Goal: Book appointment/travel/reservation

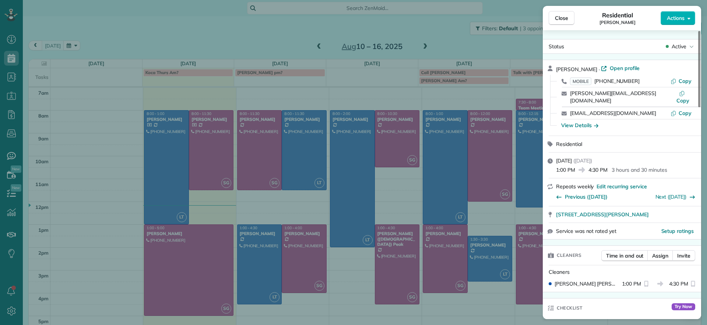
scroll to position [646, 0]
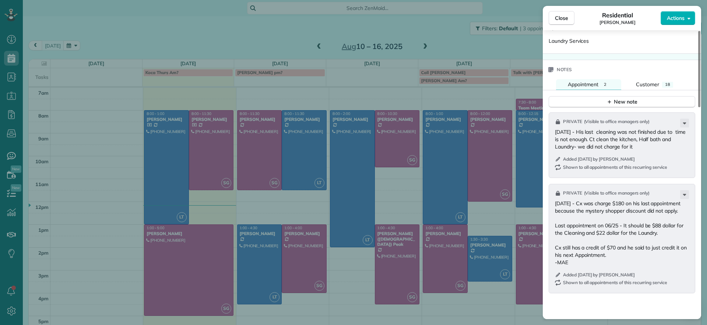
click at [71, 114] on div "Close Residential [PERSON_NAME] Actions Status Active [PERSON_NAME] · Open prof…" at bounding box center [353, 162] width 707 height 325
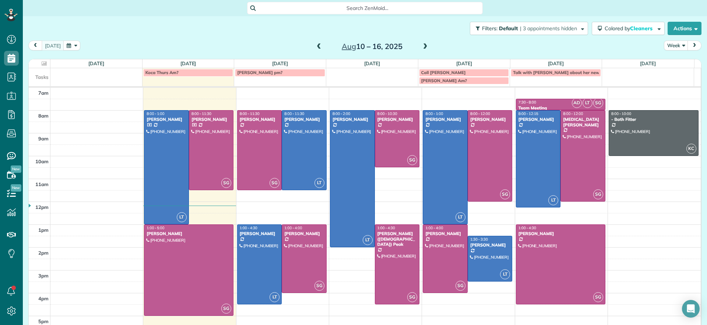
click at [230, 224] on td at bounding box center [375, 229] width 651 height 11
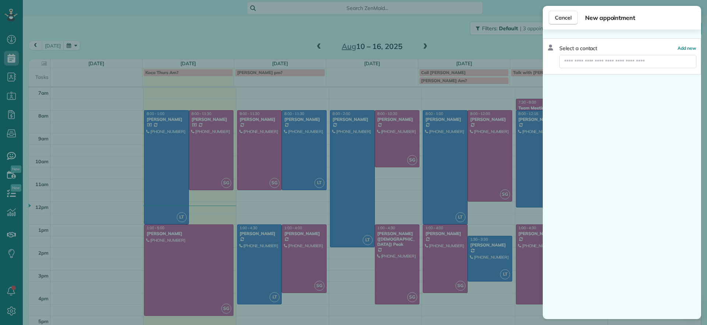
click at [232, 227] on div "Cancel New appointment Select a contact Add new" at bounding box center [353, 162] width 707 height 325
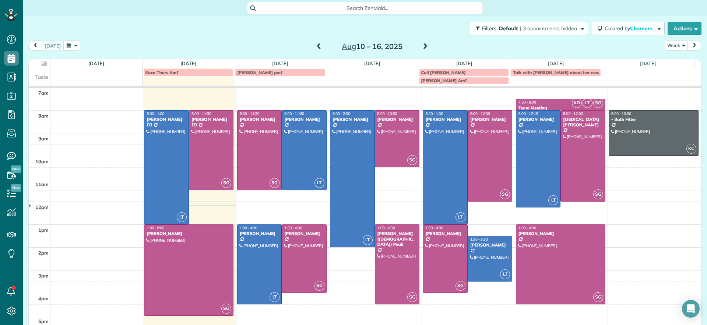
click at [232, 227] on td at bounding box center [375, 229] width 651 height 11
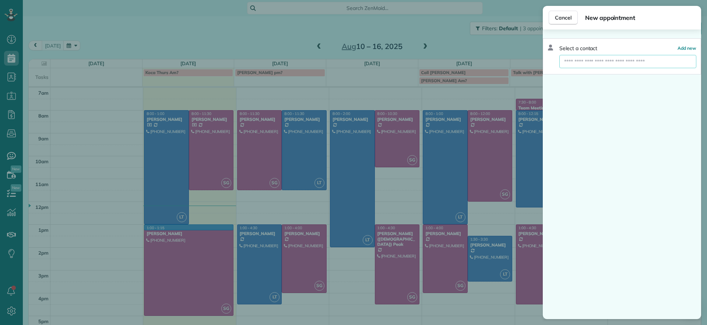
click at [570, 65] on input "text" at bounding box center [628, 61] width 137 height 13
type input "****"
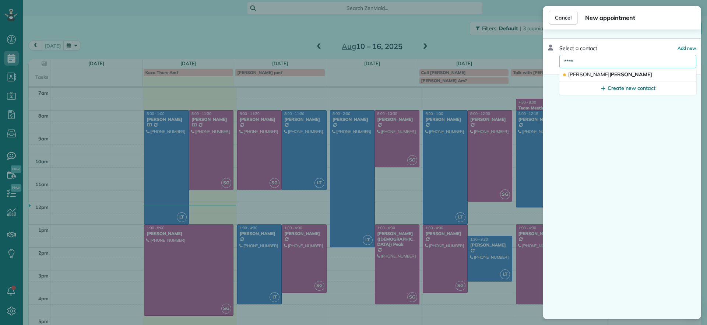
click at [125, 207] on div "Cancel New appointment Select a contact Add new **** [PERSON_NAME] Create new c…" at bounding box center [353, 162] width 707 height 325
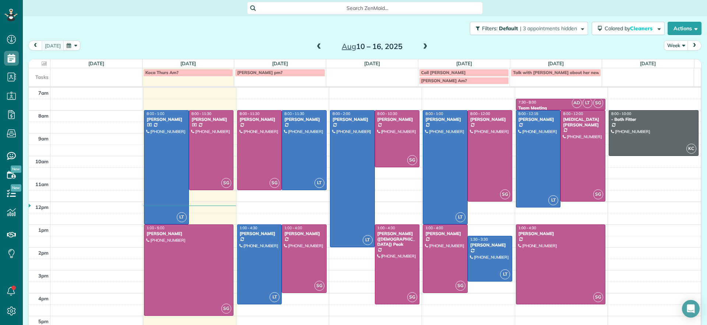
click at [554, 13] on div "Search ZenMaid…" at bounding box center [365, 8] width 684 height 13
click at [560, 14] on div "Search ZenMaid…" at bounding box center [365, 8] width 684 height 13
drag, startPoint x: 568, startPoint y: 19, endPoint x: 543, endPoint y: 19, distance: 25.1
click at [566, 19] on div "Filters: Default | 3 appointments hidden Colored by Cleaners Color by Cleaner C…" at bounding box center [365, 28] width 684 height 24
click at [237, 60] on th "[DATE] 13.5 Man Hours 4 Appointments 0% Paid All Assigned" at bounding box center [280, 63] width 92 height 8
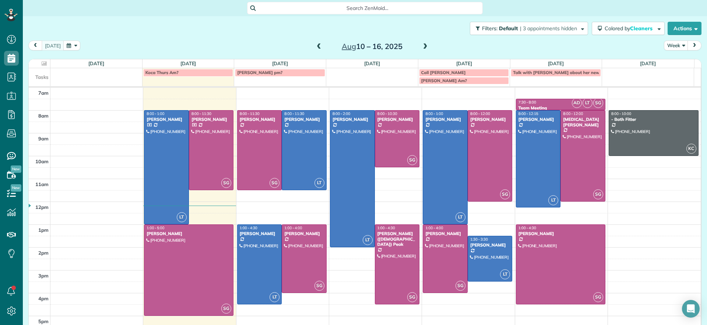
click at [110, 127] on div "7am 8am 9am 10am 11am 12pm 1pm 2pm 3pm 4pm 5pm LT 8:00 - 1:00 [PERSON_NAME] [PH…" at bounding box center [365, 213] width 672 height 251
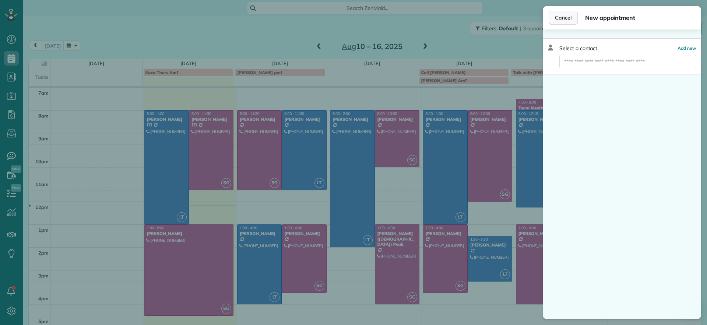
click at [557, 20] on span "Cancel" at bounding box center [563, 17] width 17 height 7
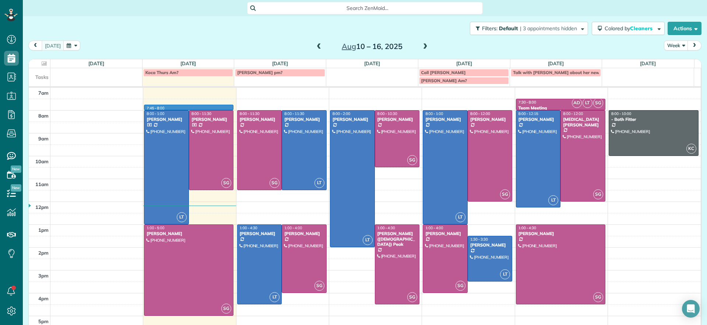
click at [231, 110] on td at bounding box center [375, 115] width 651 height 11
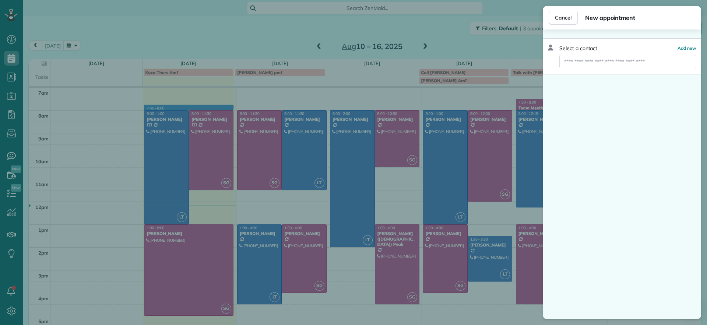
click at [232, 111] on div "Cancel New appointment Select a contact Add new" at bounding box center [353, 162] width 707 height 325
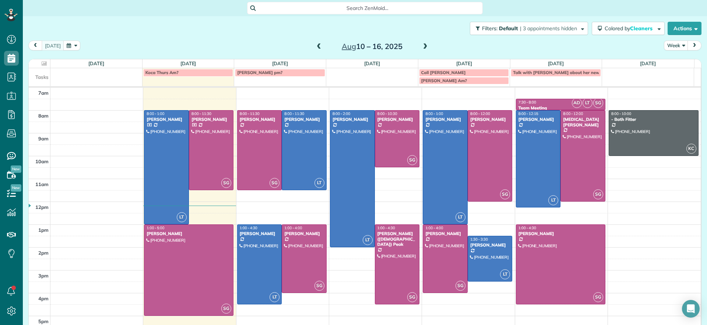
click at [231, 111] on td at bounding box center [375, 115] width 651 height 11
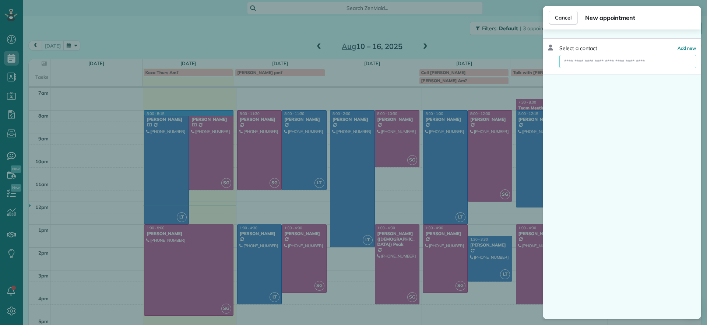
click at [568, 63] on input "text" at bounding box center [628, 61] width 137 height 13
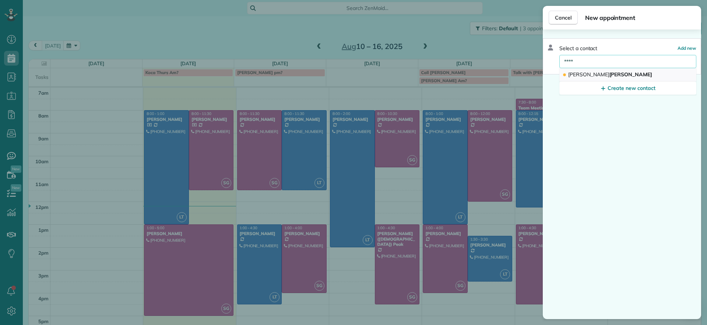
type input "****"
click at [582, 69] on button "[PERSON_NAME]" at bounding box center [628, 74] width 137 height 13
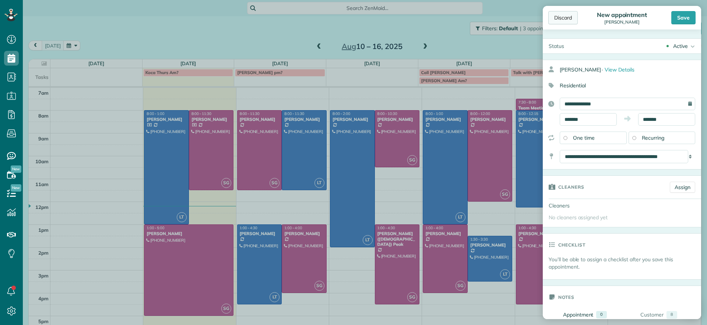
click at [567, 14] on div "Discard" at bounding box center [563, 17] width 29 height 13
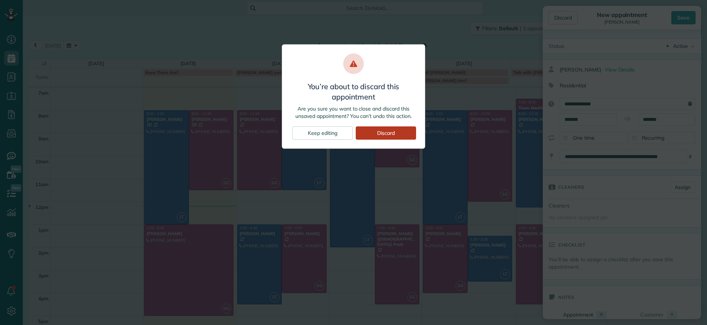
click at [388, 137] on div "Discard" at bounding box center [386, 132] width 60 height 13
